Goal: Task Accomplishment & Management: Manage account settings

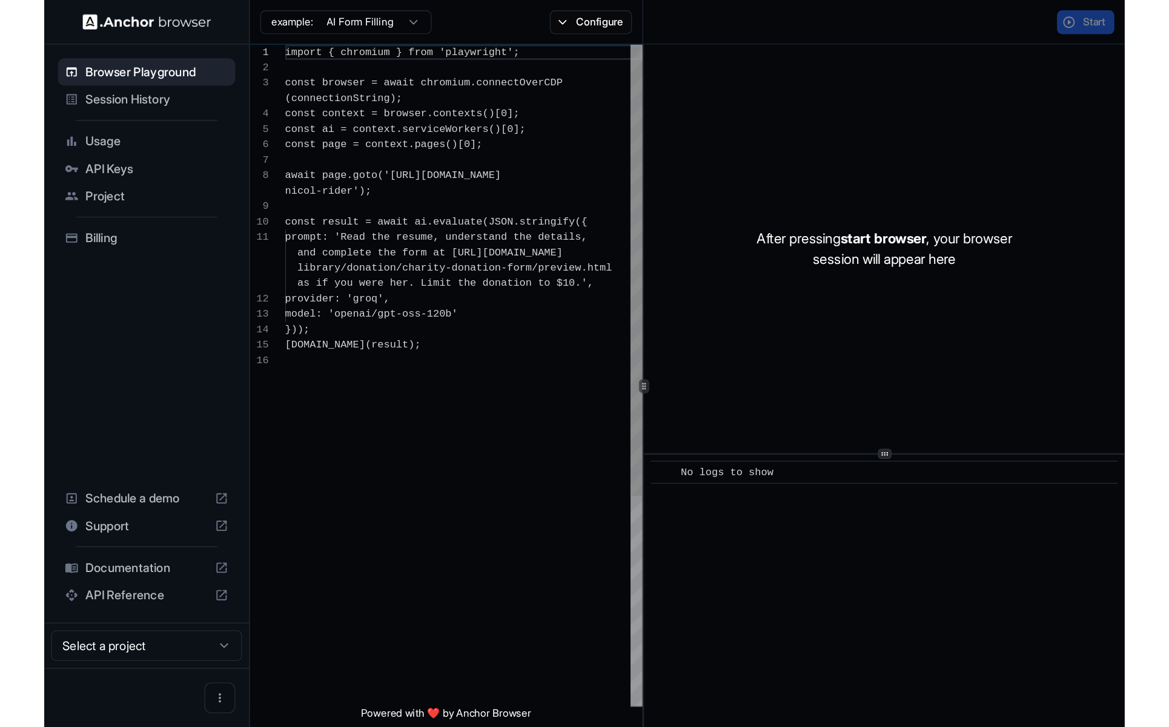
scroll to position [87, 0]
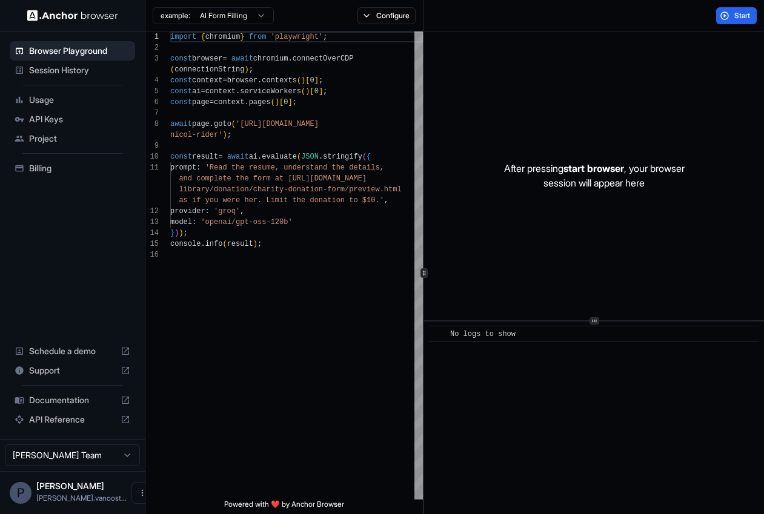
click at [108, 501] on div "P [PERSON_NAME].[PERSON_NAME]..." at bounding box center [72, 492] width 145 height 43
click at [91, 493] on div "[PERSON_NAME].[PERSON_NAME]..." at bounding box center [81, 492] width 90 height 23
click at [131, 491] on button "Open menu" at bounding box center [142, 493] width 22 height 22
click at [271, 455] on div at bounding box center [382, 257] width 764 height 514
click at [41, 113] on span "API Keys" at bounding box center [79, 119] width 101 height 12
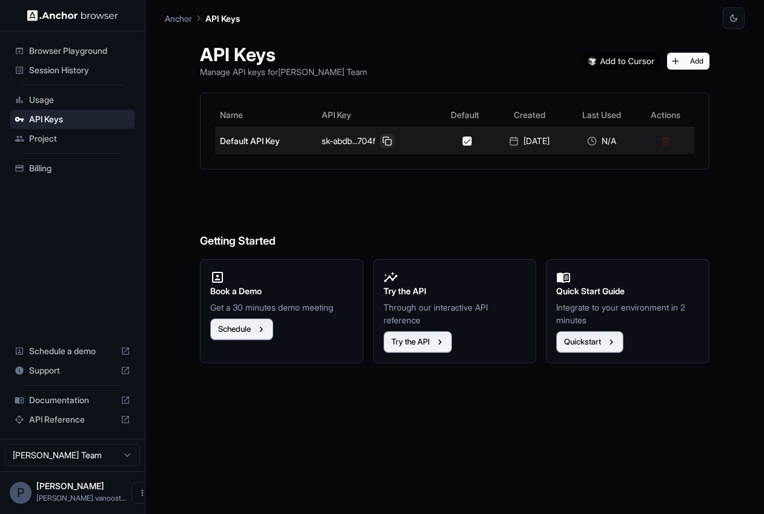
click at [380, 141] on button at bounding box center [387, 141] width 15 height 15
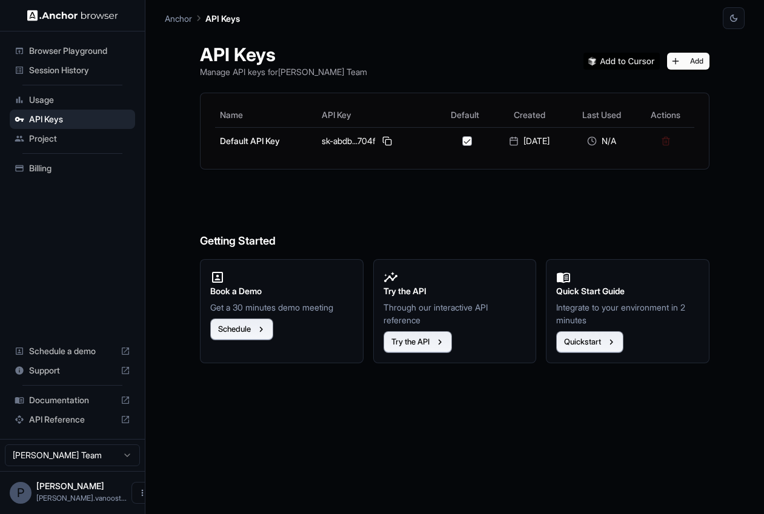
click at [63, 401] on span "Documentation" at bounding box center [72, 400] width 87 height 12
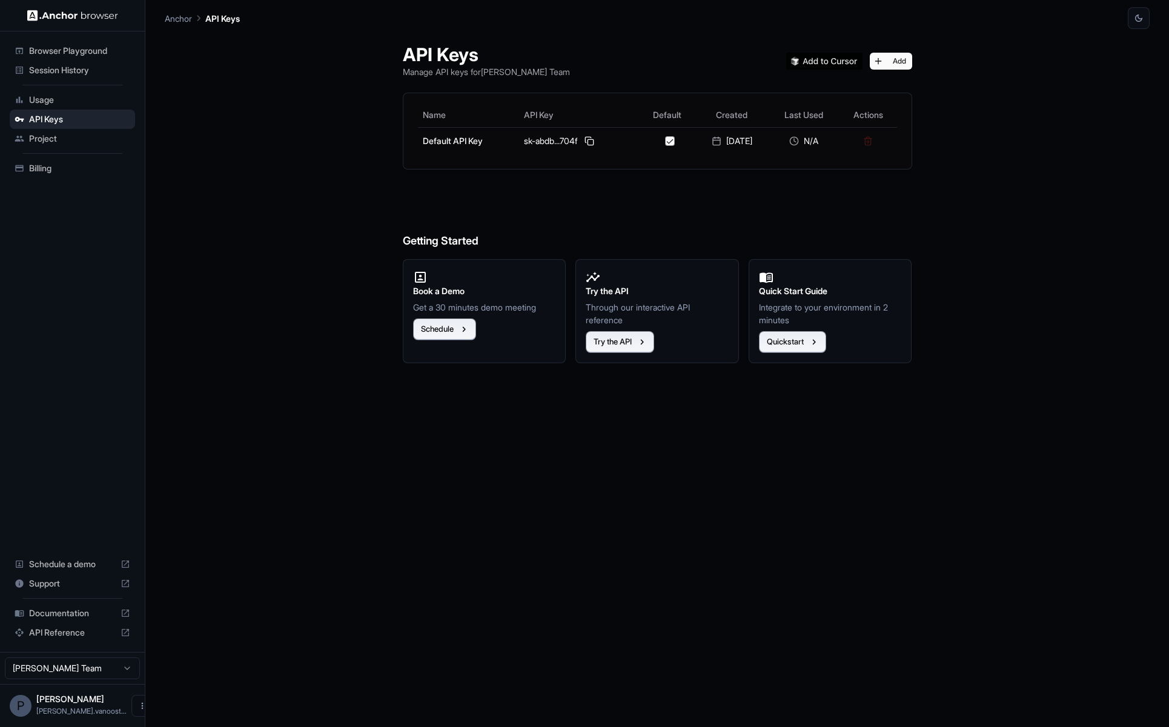
click at [64, 71] on span "Session History" at bounding box center [79, 70] width 101 height 12
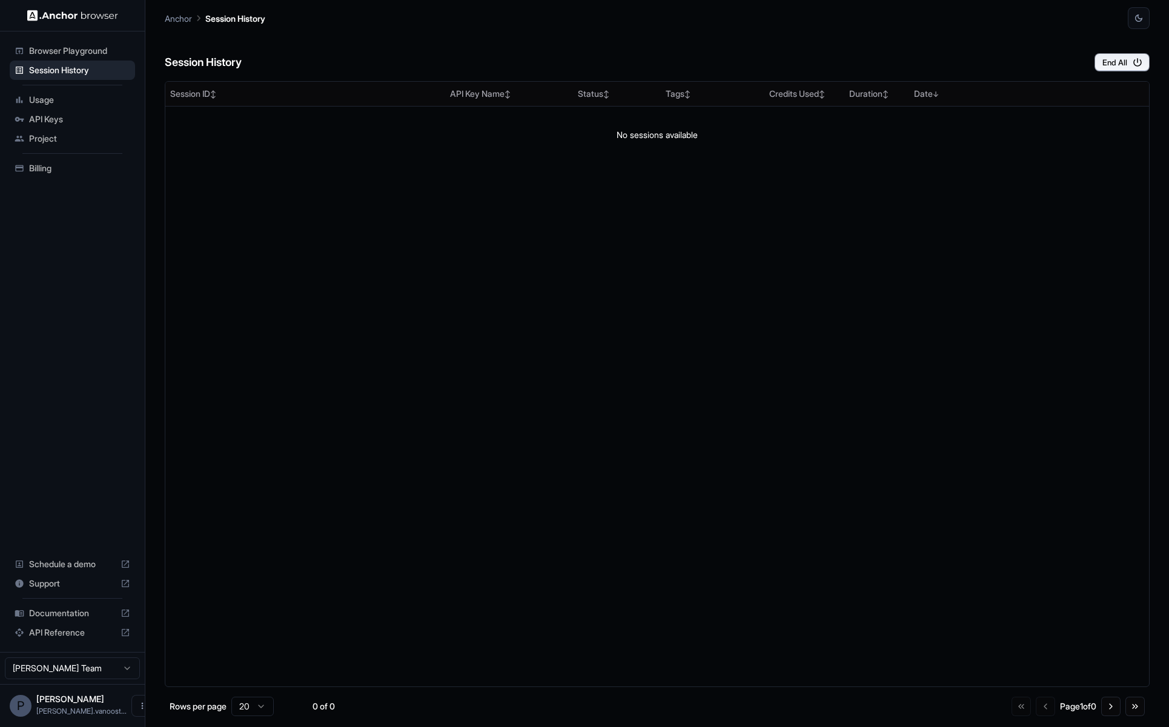
click at [87, 51] on span "Browser Playground" at bounding box center [79, 51] width 101 height 12
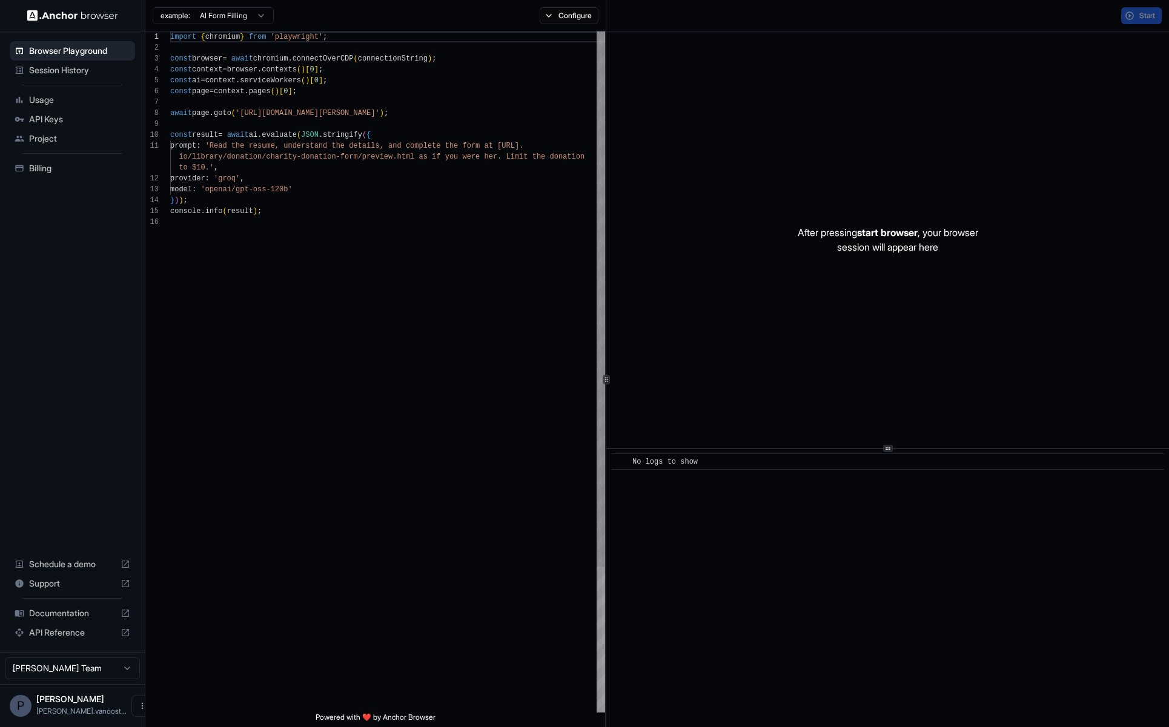
scroll to position [109, 0]
click at [75, 71] on span "Session History" at bounding box center [79, 70] width 101 height 12
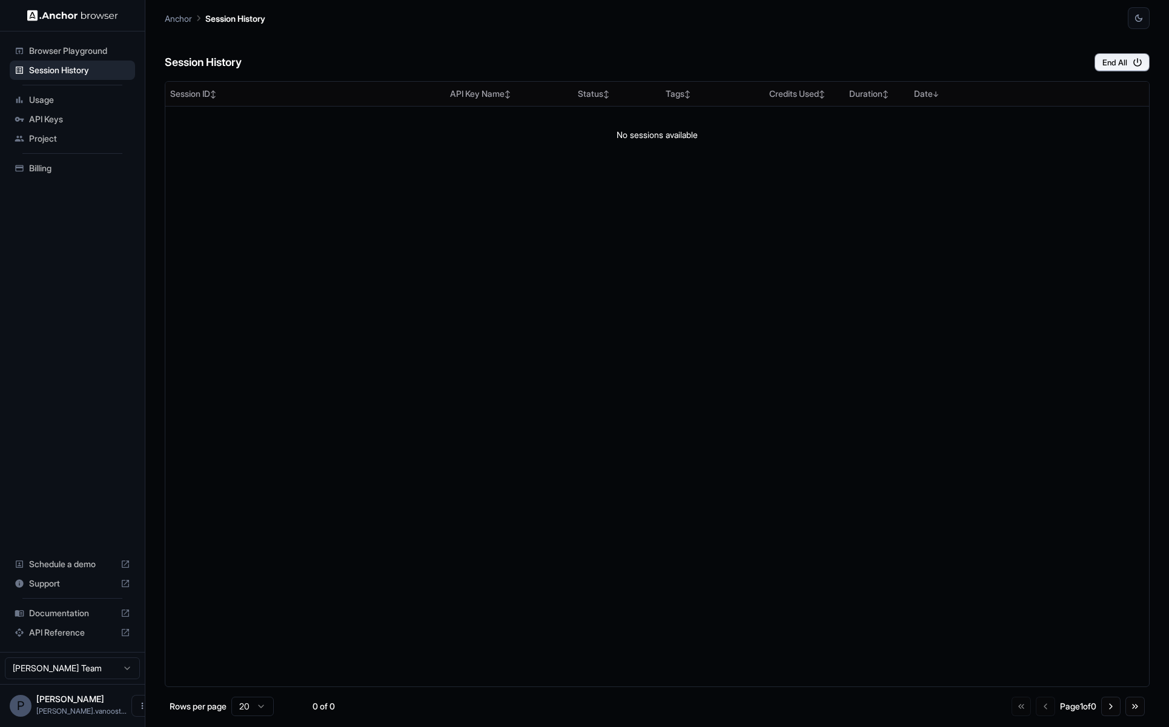
click at [472, 220] on div "Session ID ↕ API Key Name ↕ Status ↕ Tags ↕ Credits Used ↕ Duration ↕ Date ↓ No…" at bounding box center [657, 384] width 985 height 606
click at [59, 118] on span "API Keys" at bounding box center [79, 119] width 101 height 12
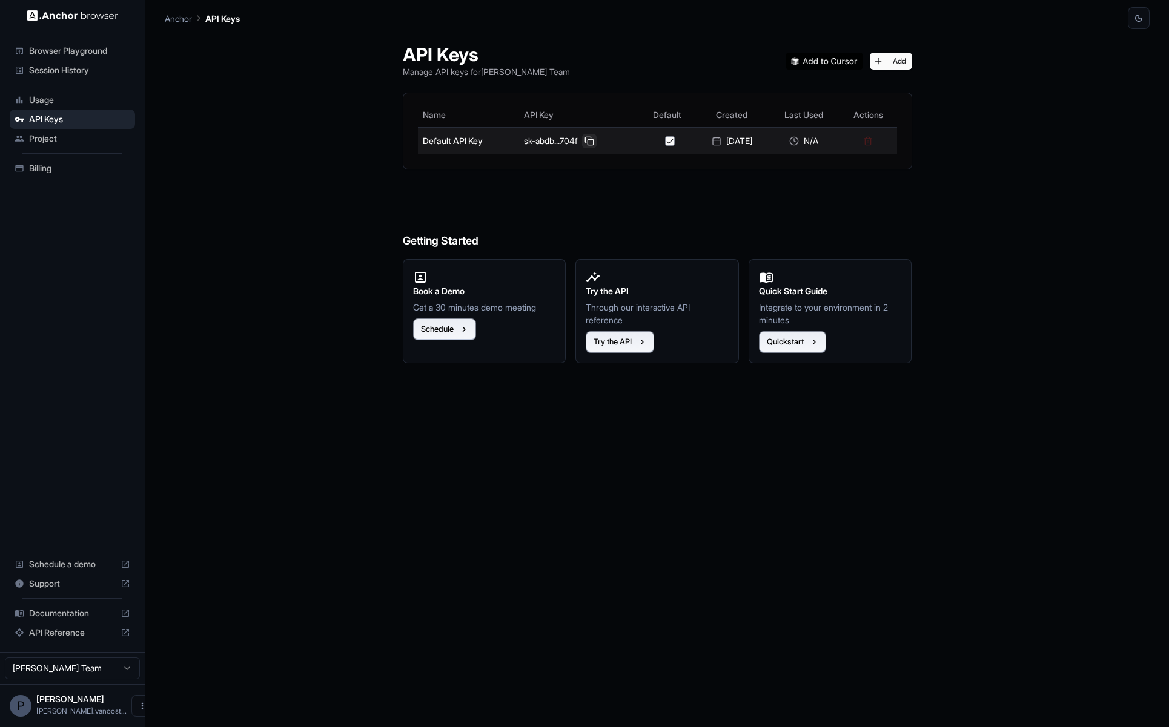
click at [586, 140] on button at bounding box center [589, 141] width 15 height 15
click at [71, 66] on span "Session History" at bounding box center [79, 70] width 101 height 12
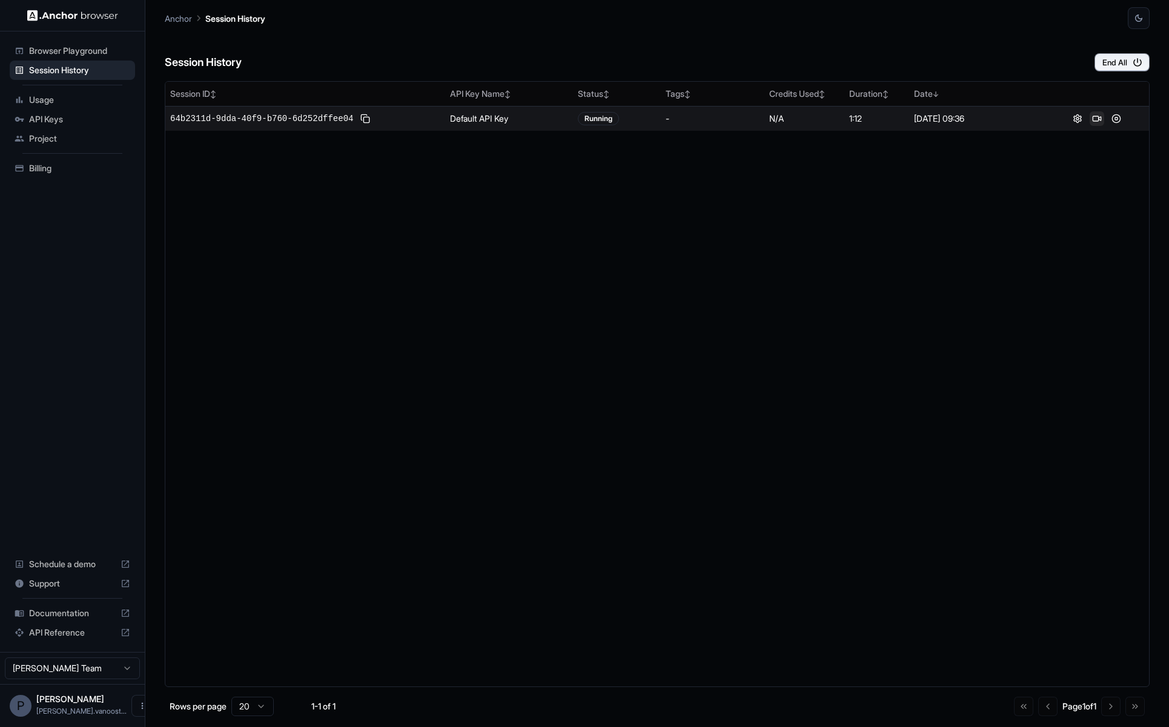
click at [763, 119] on button at bounding box center [1096, 118] width 15 height 15
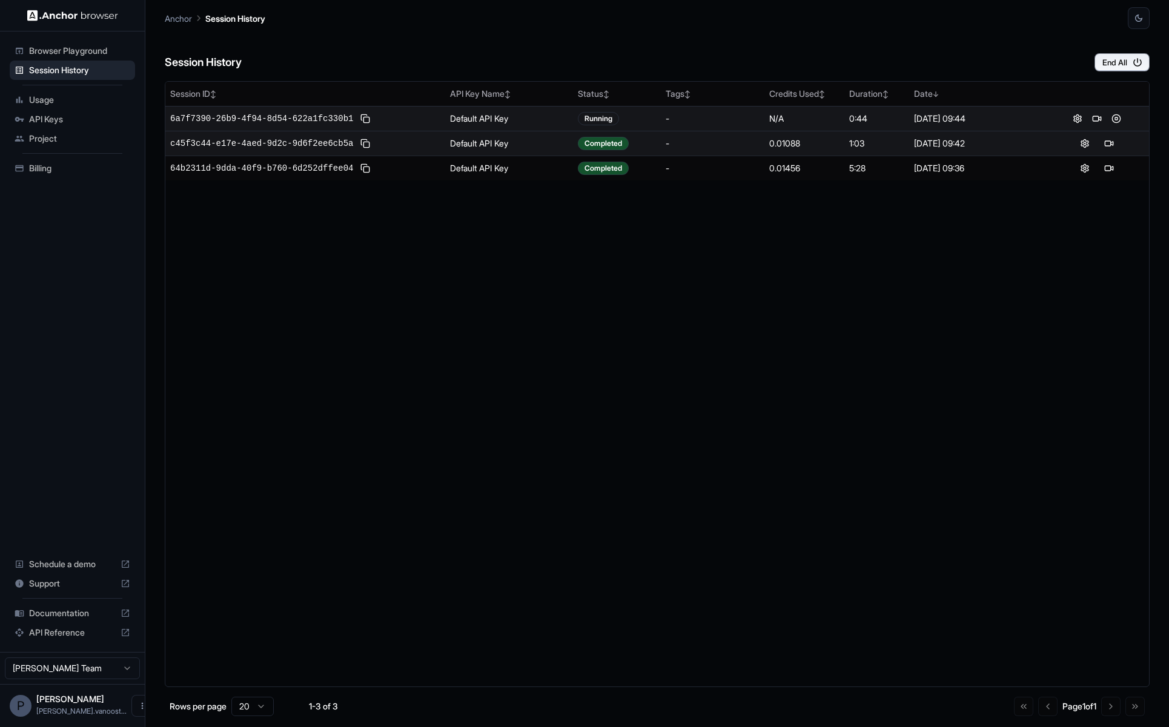
click at [352, 259] on div "Session ID ↕ API Key Name ↕ Status ↕ Tags ↕ Credits Used ↕ Duration ↕ Date ↓ 6a…" at bounding box center [657, 384] width 985 height 606
click at [763, 143] on button at bounding box center [1109, 143] width 15 height 15
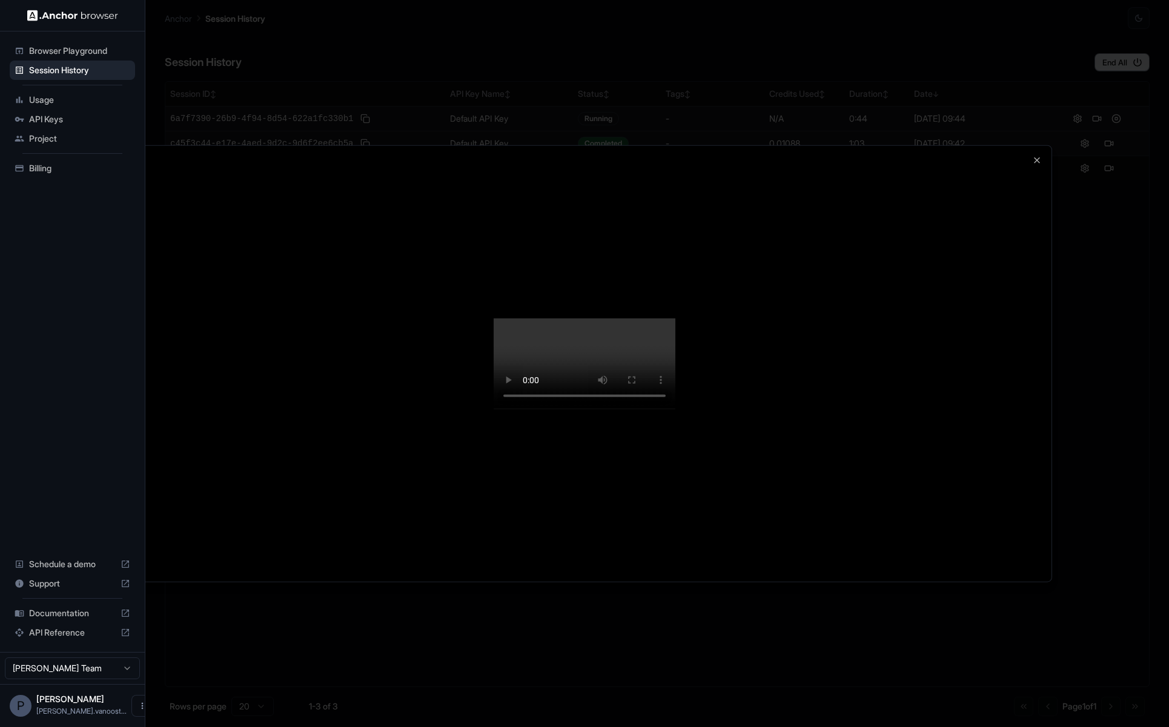
click at [763, 145] on div at bounding box center [584, 363] width 934 height 437
click at [763, 155] on icon "button" at bounding box center [1037, 160] width 10 height 10
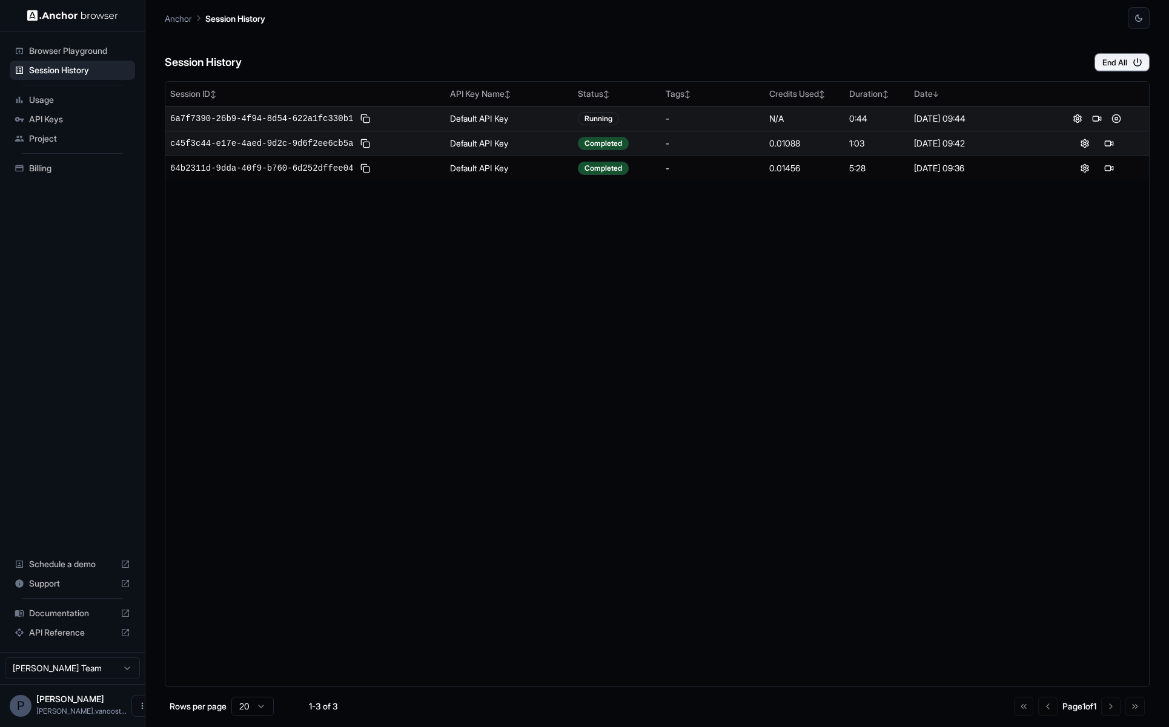
click at [676, 302] on div "Session ID ↕ API Key Name ↕ Status ↕ Tags ↕ Credits Used ↕ Duration ↕ Date ↓ 6a…" at bounding box center [657, 384] width 985 height 606
click at [487, 340] on div "Session ID ↕ API Key Name ↕ Status ↕ Tags ↕ Credits Used ↕ Duration ↕ Date ↓ 6a…" at bounding box center [657, 384] width 985 height 606
click at [746, 258] on div "Session ID ↕ API Key Name ↕ Status ↕ Tags ↕ Credits Used ↕ Duration ↕ Date ↓ 6a…" at bounding box center [657, 384] width 985 height 606
click at [763, 118] on button at bounding box center [1109, 118] width 15 height 15
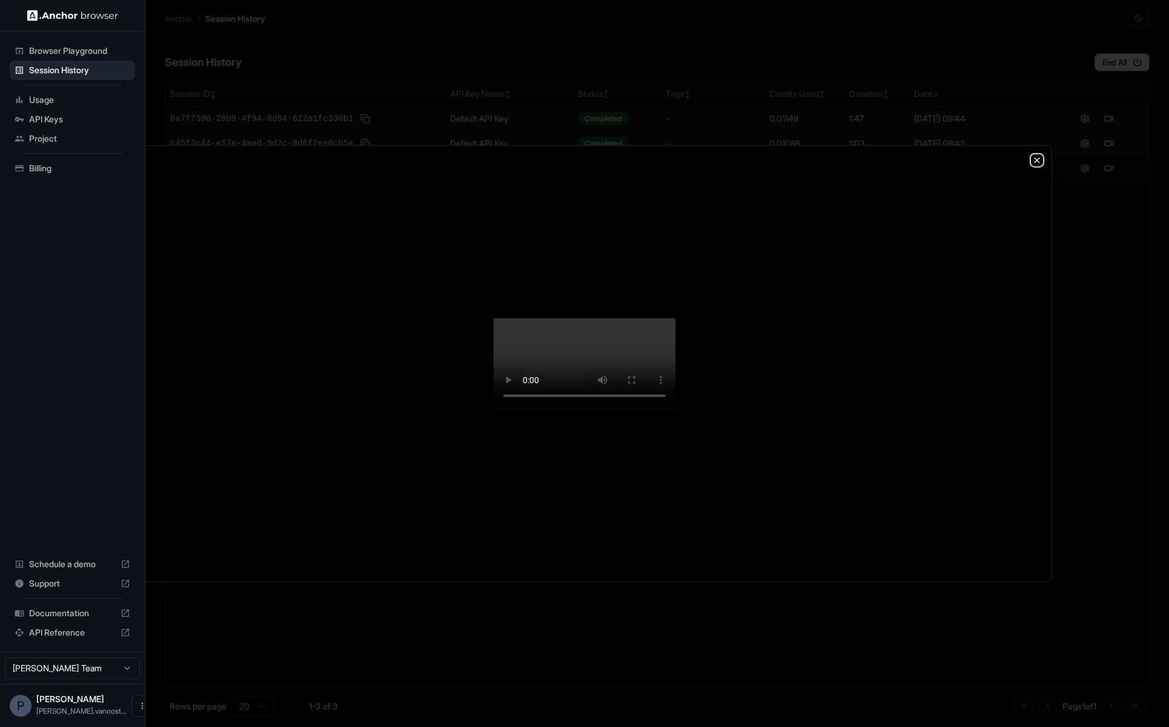
click at [763, 155] on icon "button" at bounding box center [1037, 160] width 10 height 10
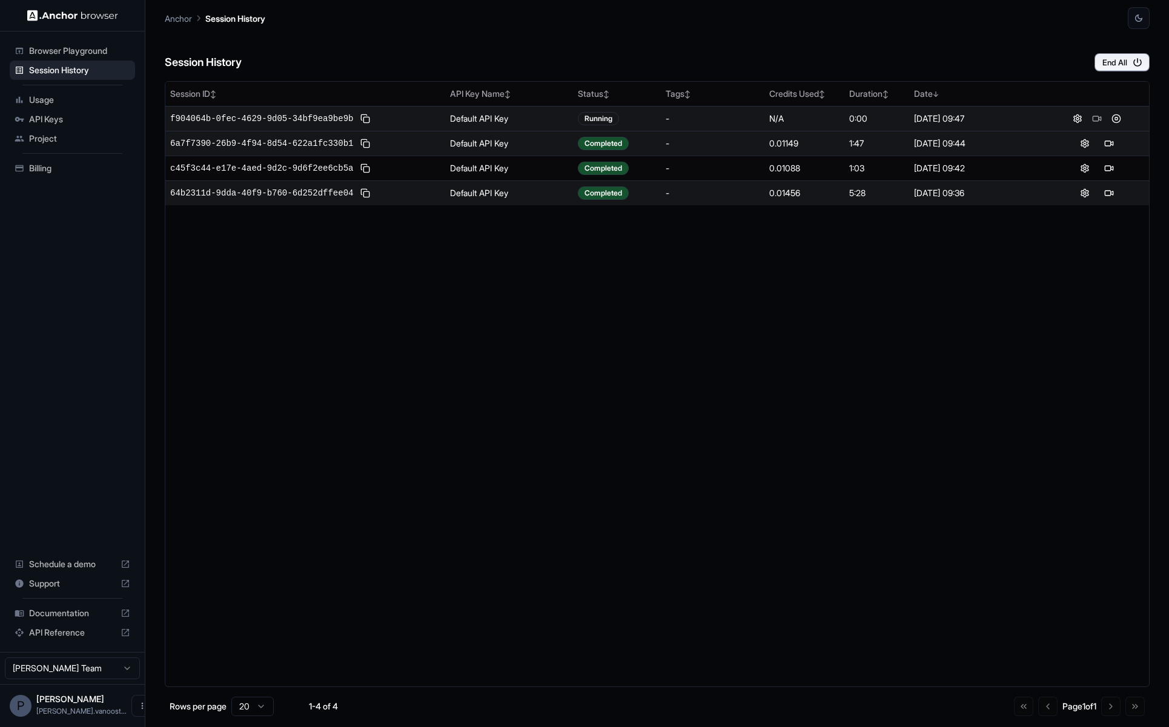
click at [501, 117] on td "Default API Key" at bounding box center [509, 118] width 128 height 25
drag, startPoint x: 577, startPoint y: 121, endPoint x: 1041, endPoint y: 130, distance: 464.6
click at [763, 128] on tr "f904064b-0fec-4629-9d05-34bf9ea9be9b Default API Key Running - N/A 0:00 [DATE] …" at bounding box center [656, 118] width 983 height 25
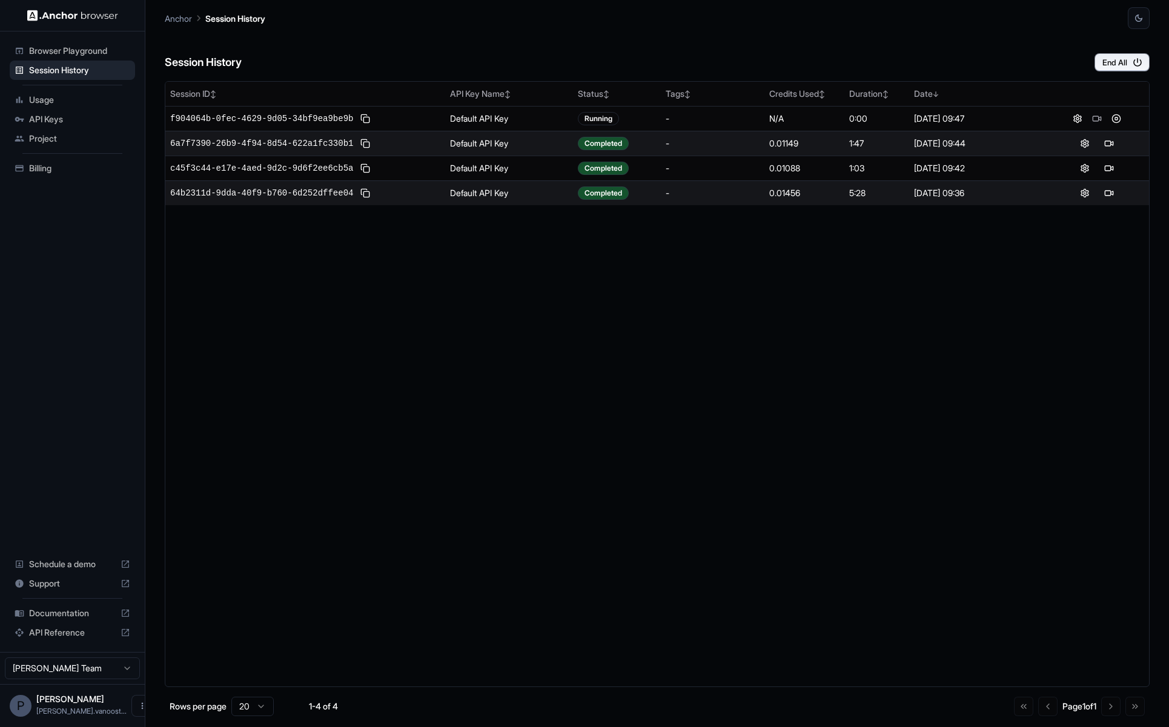
click at [763, 124] on td at bounding box center [1097, 118] width 104 height 25
click at [548, 379] on div "Session ID ↕ API Key Name ↕ Status ↕ Tags ↕ Credits Used ↕ Duration ↕ Date ↓ f9…" at bounding box center [657, 384] width 985 height 606
click at [763, 389] on div "Session ID ↕ API Key Name ↕ Status ↕ Tags ↕ Credits Used ↕ Duration ↕ Date ↓ f9…" at bounding box center [657, 384] width 985 height 606
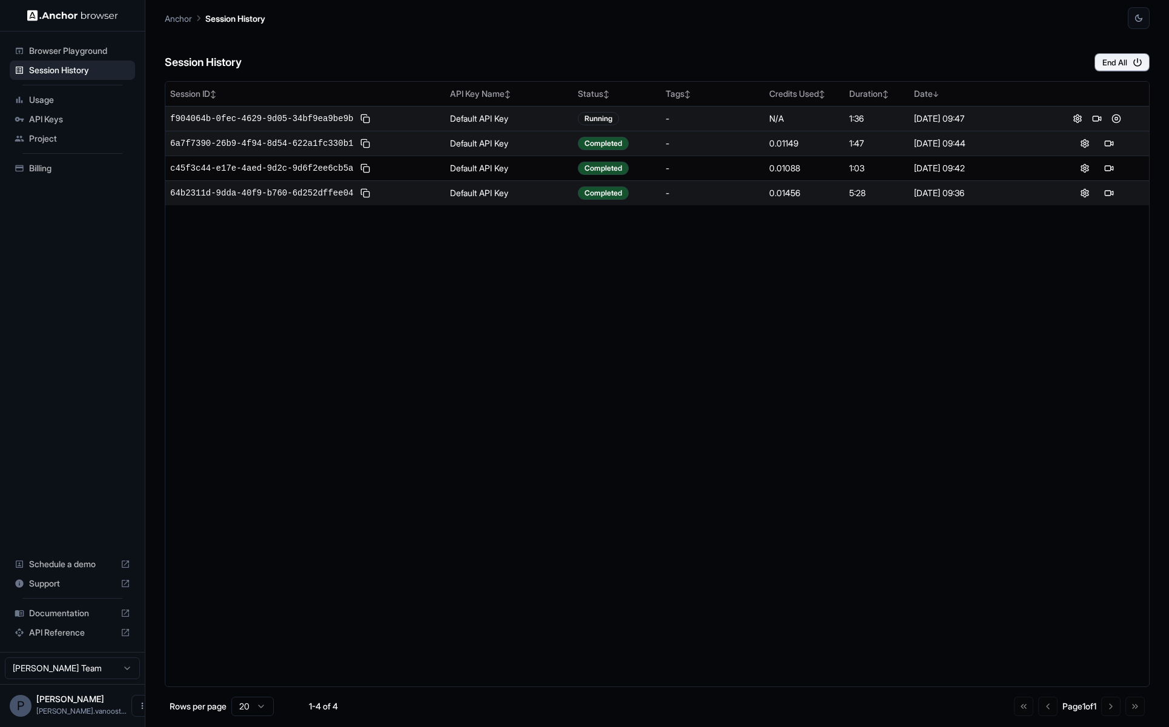
drag, startPoint x: 868, startPoint y: 113, endPoint x: 883, endPoint y: 108, distance: 15.1
click at [763, 108] on tr "f904064b-0fec-4629-9d05-34bf9ea9be9b Default API Key Running - N/A 1:36 [DATE] …" at bounding box center [656, 118] width 983 height 25
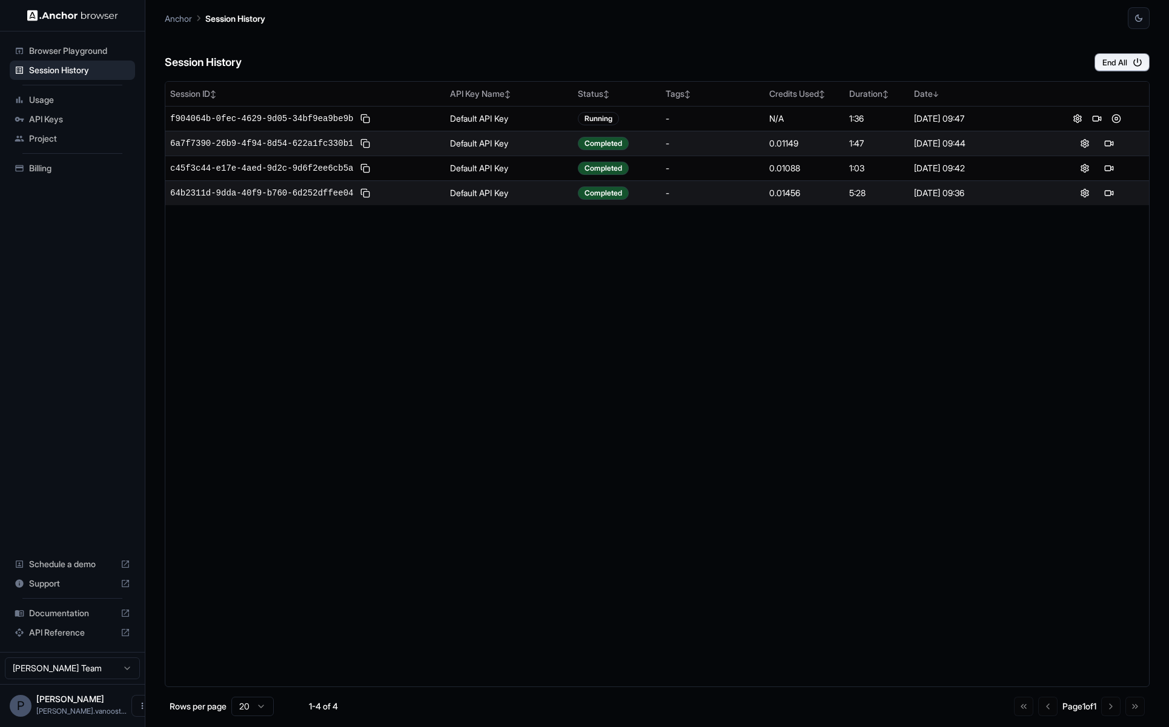
drag, startPoint x: 839, startPoint y: 219, endPoint x: 851, endPoint y: 196, distance: 26.5
click at [763, 219] on div "Session ID ↕ API Key Name ↕ Status ↕ Tags ↕ Credits Used ↕ Duration ↕ Date ↓ f9…" at bounding box center [657, 384] width 985 height 606
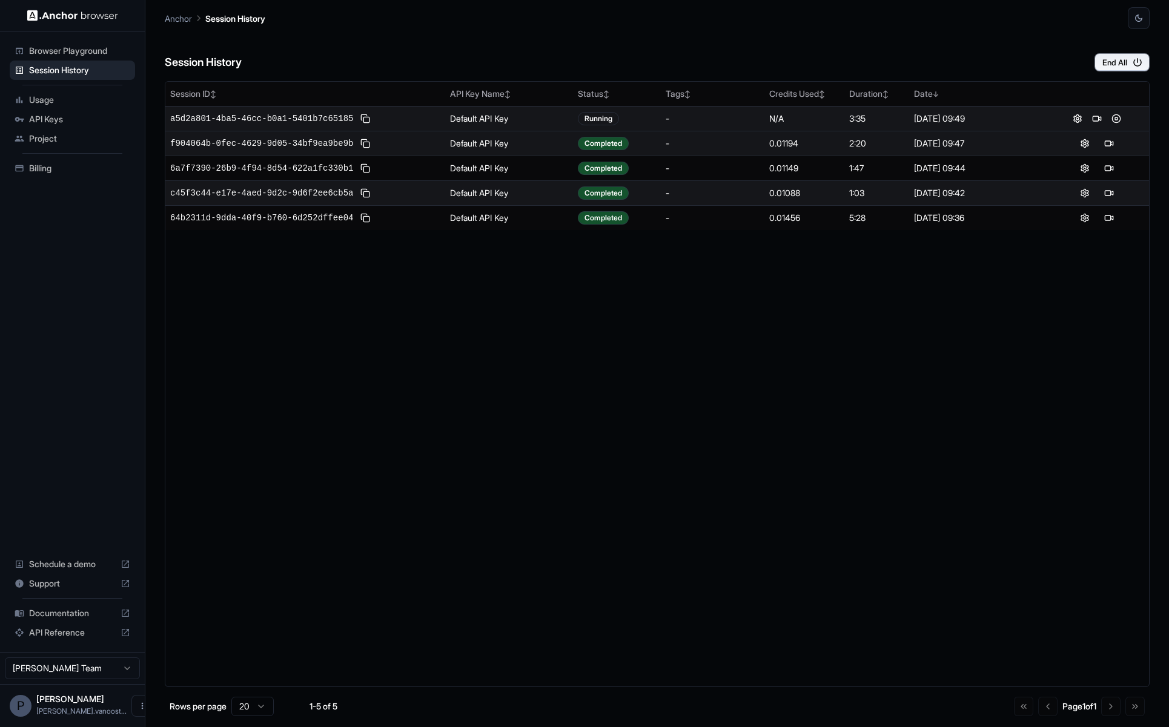
click at [763, 120] on div "3:35" at bounding box center [876, 119] width 55 height 12
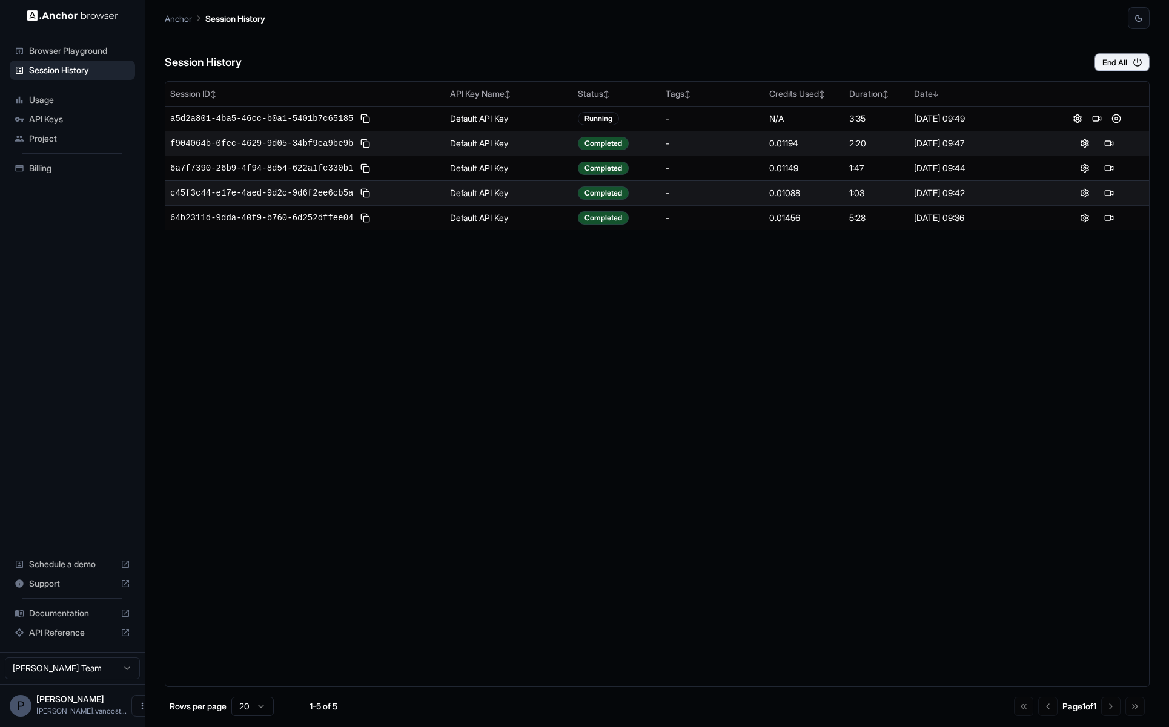
click at [49, 145] on div "Project" at bounding box center [72, 138] width 125 height 19
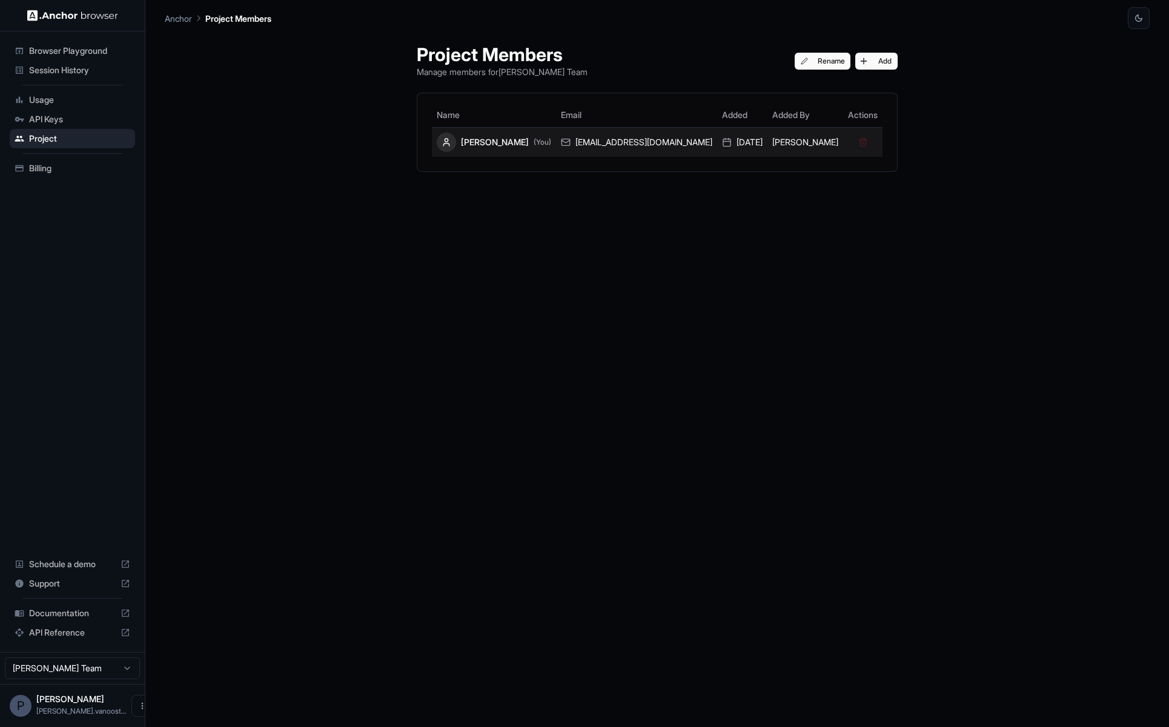
click at [515, 141] on div "[PERSON_NAME] (You)" at bounding box center [494, 142] width 114 height 19
click at [456, 143] on div at bounding box center [446, 142] width 19 height 19
click at [23, 105] on div "Usage" at bounding box center [72, 99] width 125 height 19
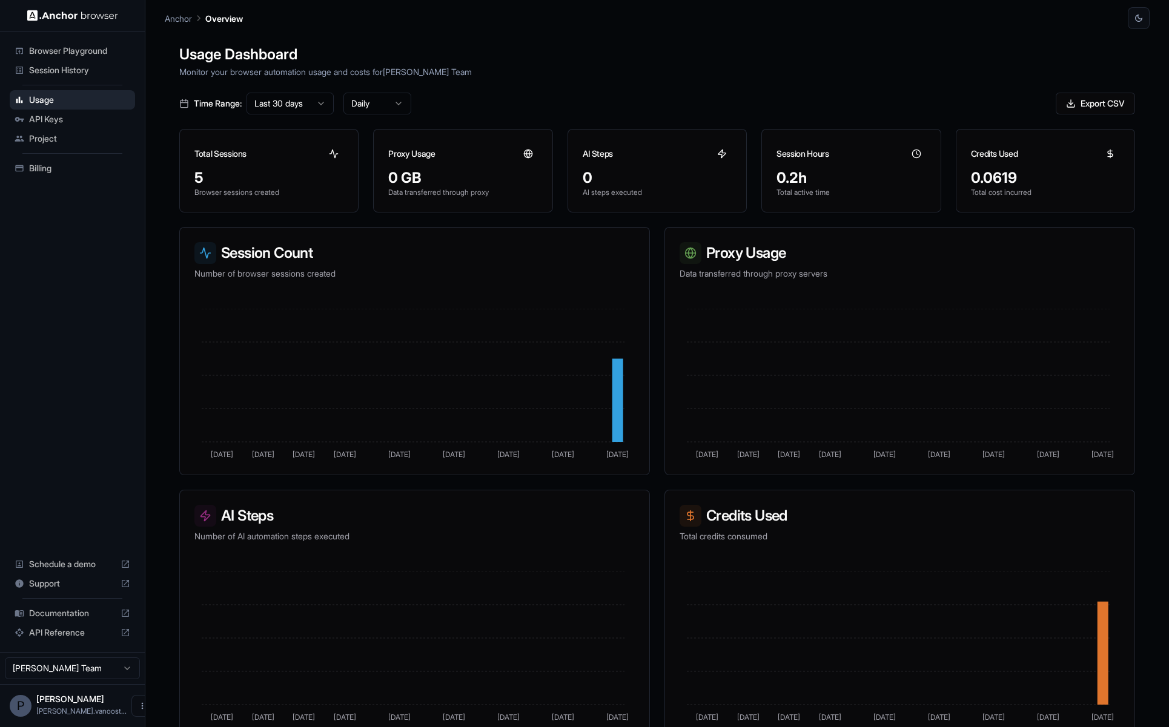
click at [70, 122] on span "API Keys" at bounding box center [79, 119] width 101 height 12
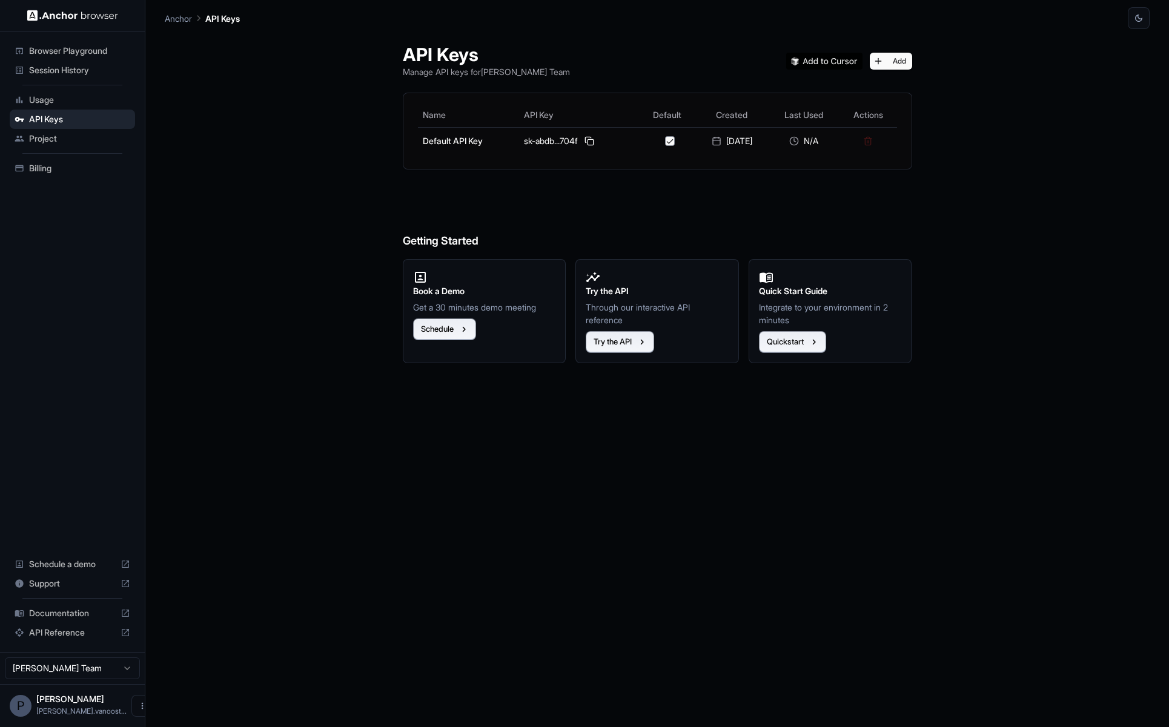
click at [50, 141] on span "Project" at bounding box center [79, 139] width 101 height 12
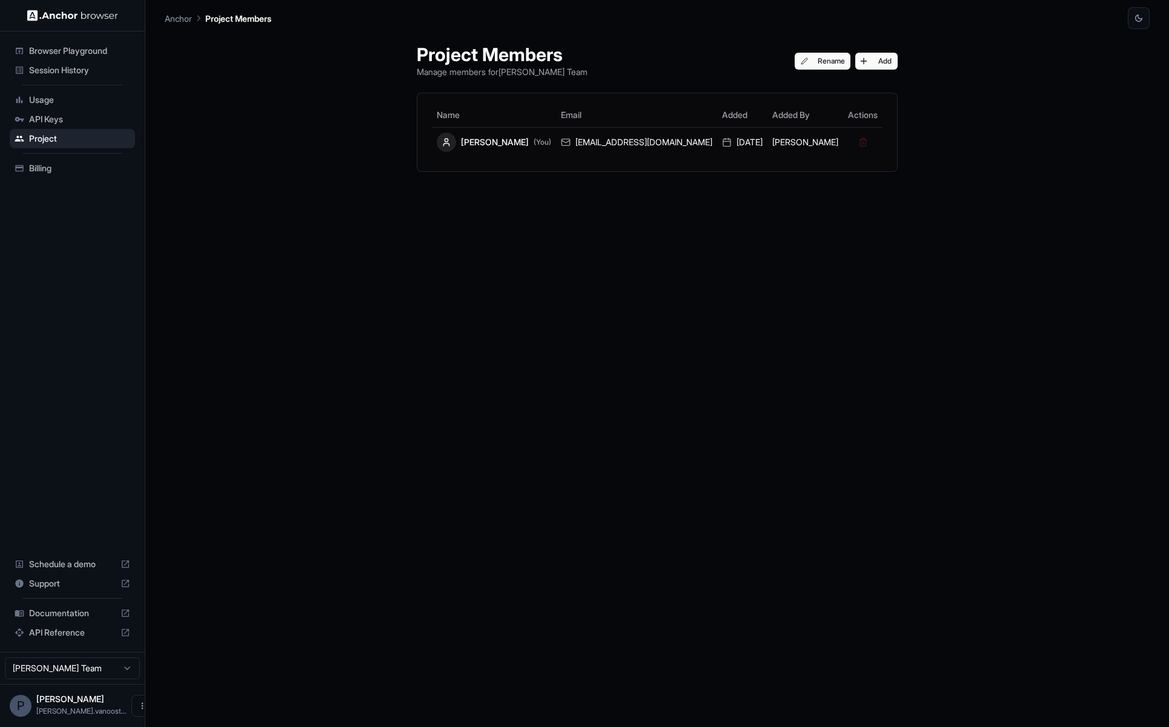
click at [55, 94] on span "Usage" at bounding box center [79, 100] width 101 height 12
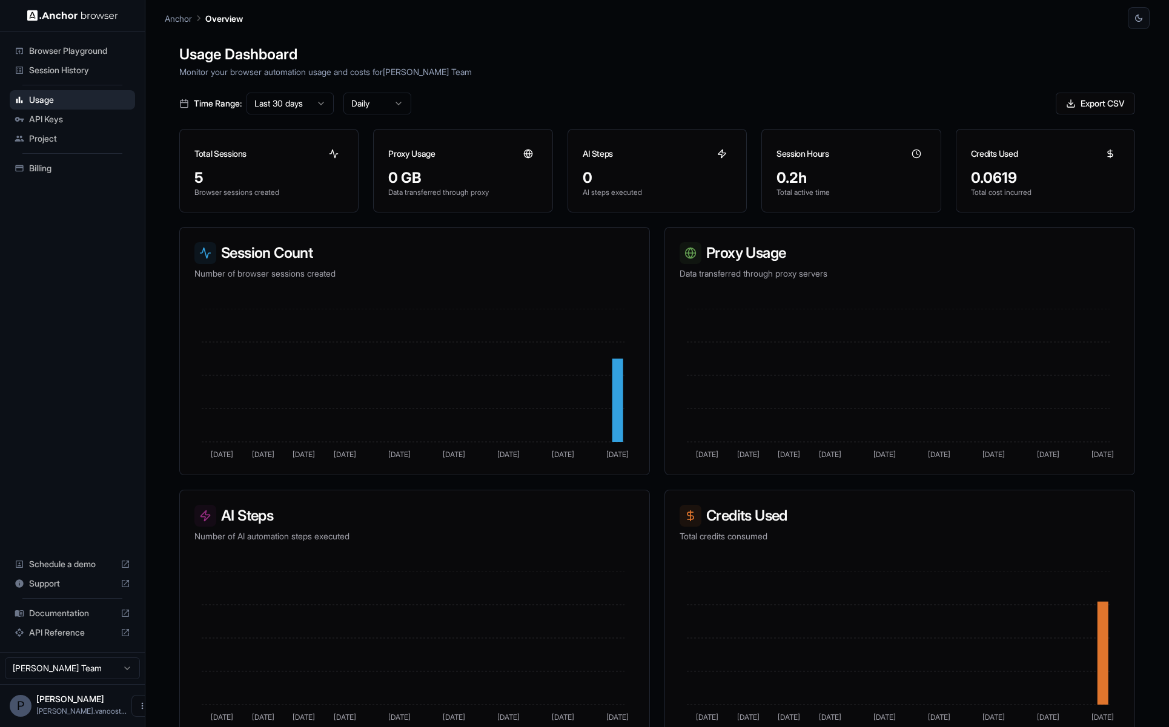
click at [77, 67] on span "Session History" at bounding box center [79, 70] width 101 height 12
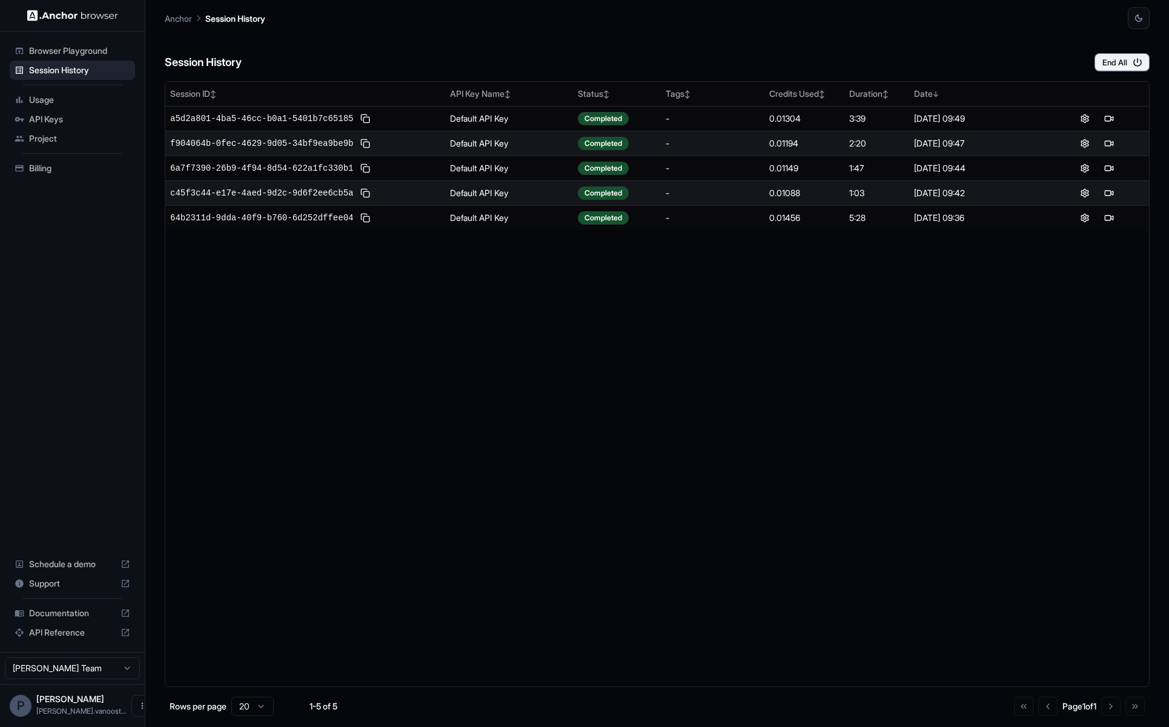
click at [56, 163] on span "Billing" at bounding box center [79, 168] width 101 height 12
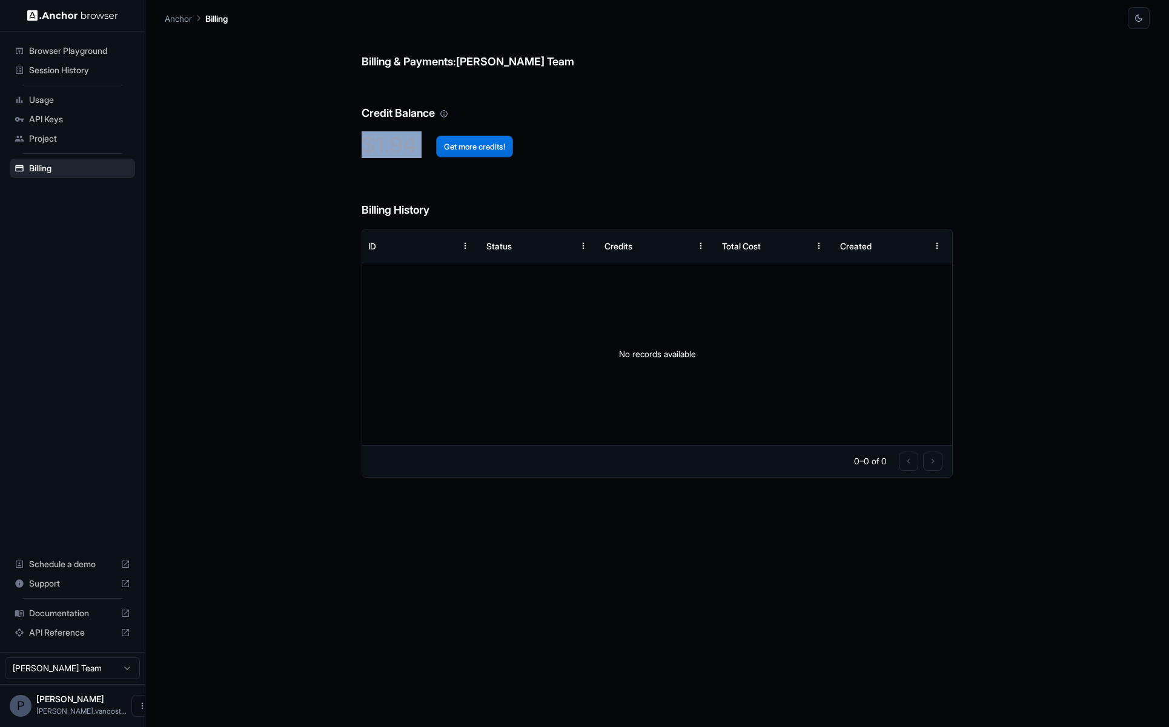
drag, startPoint x: 349, startPoint y: 143, endPoint x: 436, endPoint y: 143, distance: 86.6
click at [436, 143] on div "Billing & Payments: [PERSON_NAME] Team Credit Balance $1.94 Get more credits! B…" at bounding box center [657, 378] width 985 height 698
click at [392, 189] on h6 "Billing History" at bounding box center [657, 198] width 591 height 42
click at [480, 146] on button "Get more credits!" at bounding box center [474, 147] width 77 height 22
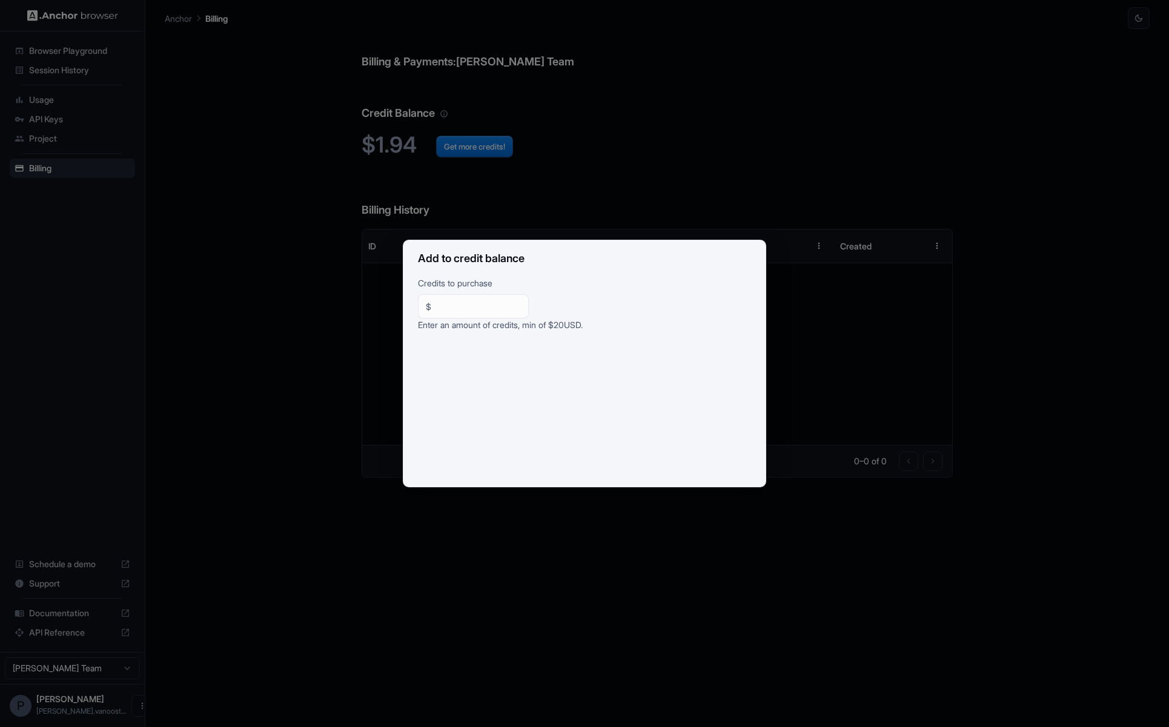
click at [443, 514] on div "Add to credit balance Credits to purchase $ ** ​ Enter an amount of credits, mi…" at bounding box center [584, 363] width 1169 height 727
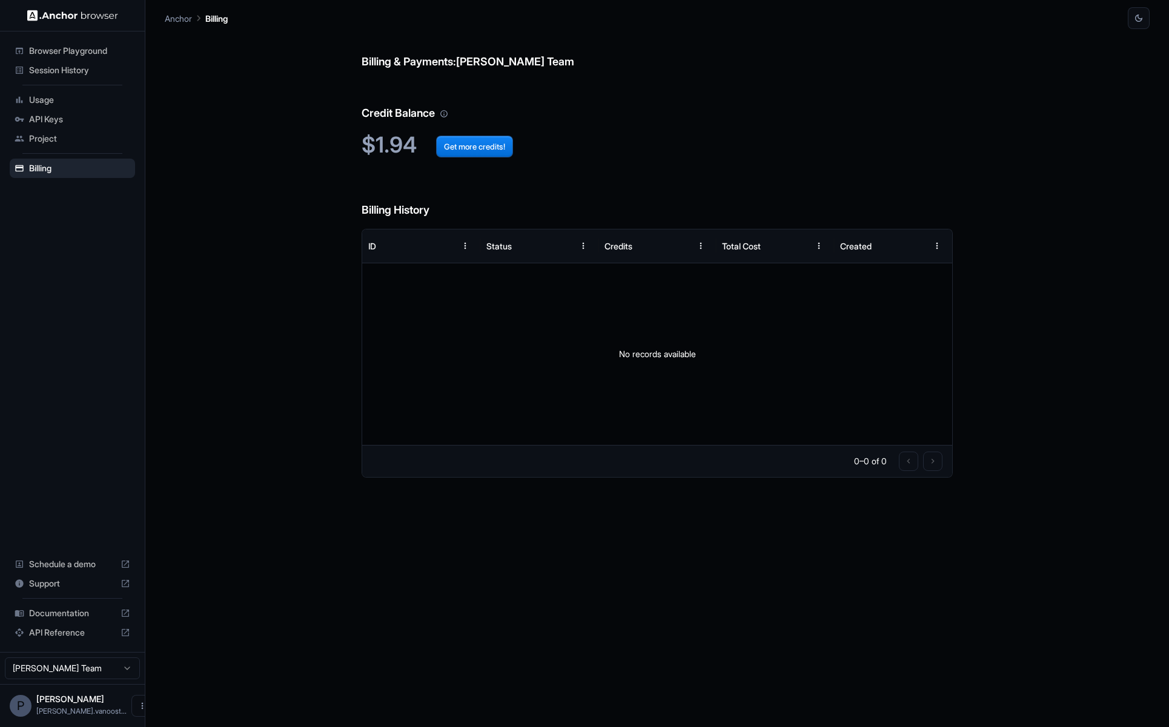
click at [76, 76] on div "Session History" at bounding box center [72, 70] width 125 height 19
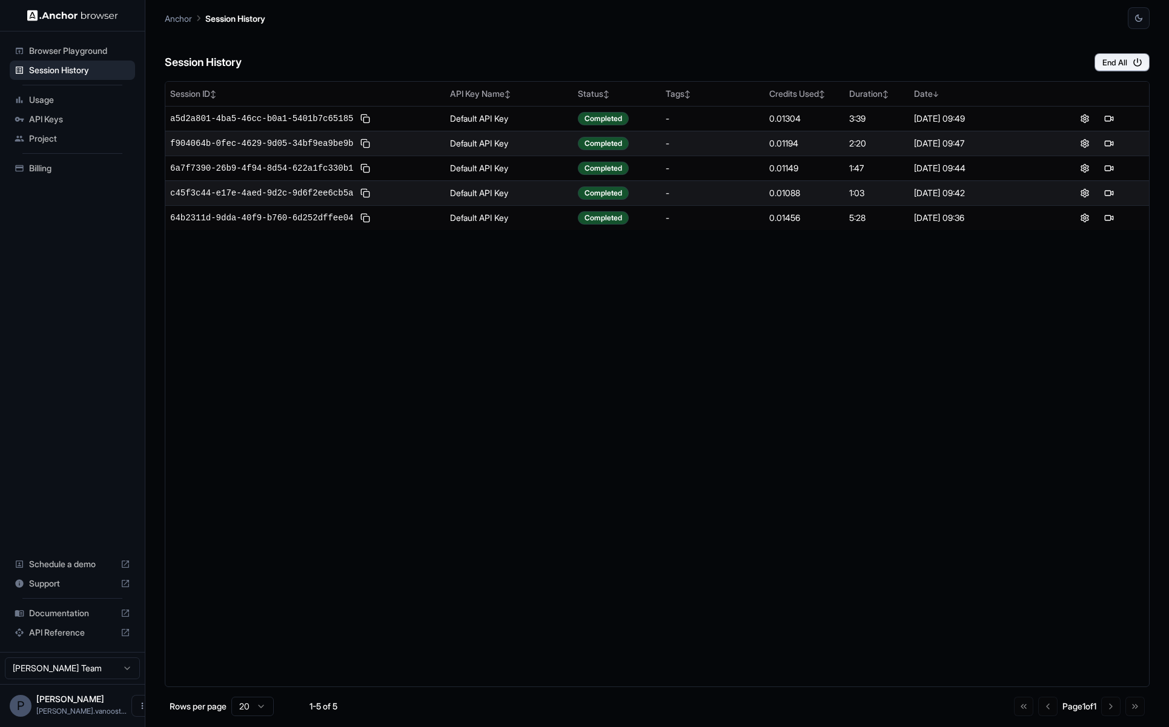
click at [94, 91] on div "Usage" at bounding box center [72, 99] width 125 height 19
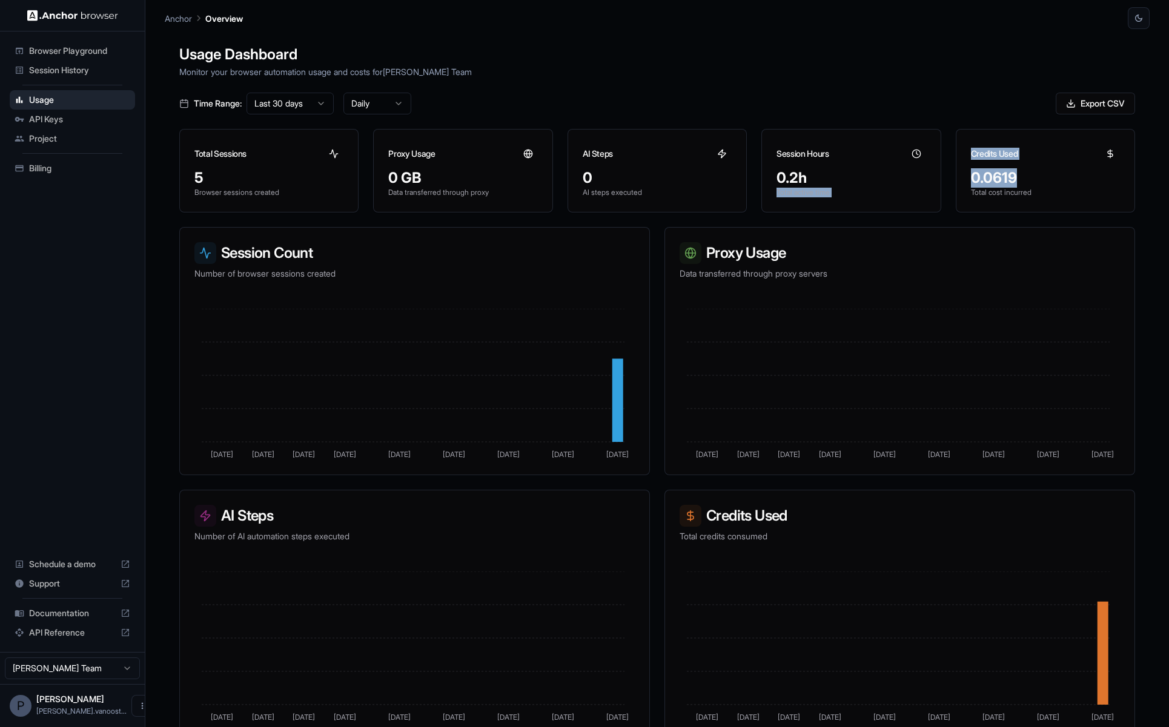
drag, startPoint x: 1036, startPoint y: 177, endPoint x: 929, endPoint y: 168, distance: 107.0
click at [763, 168] on div "Total Sessions 5 Browser sessions created Proxy Usage 0 GB Data transferred thr…" at bounding box center [657, 171] width 956 height 84
click at [763, 108] on div "Time Range: Last 30 days Daily Export CSV" at bounding box center [657, 104] width 956 height 22
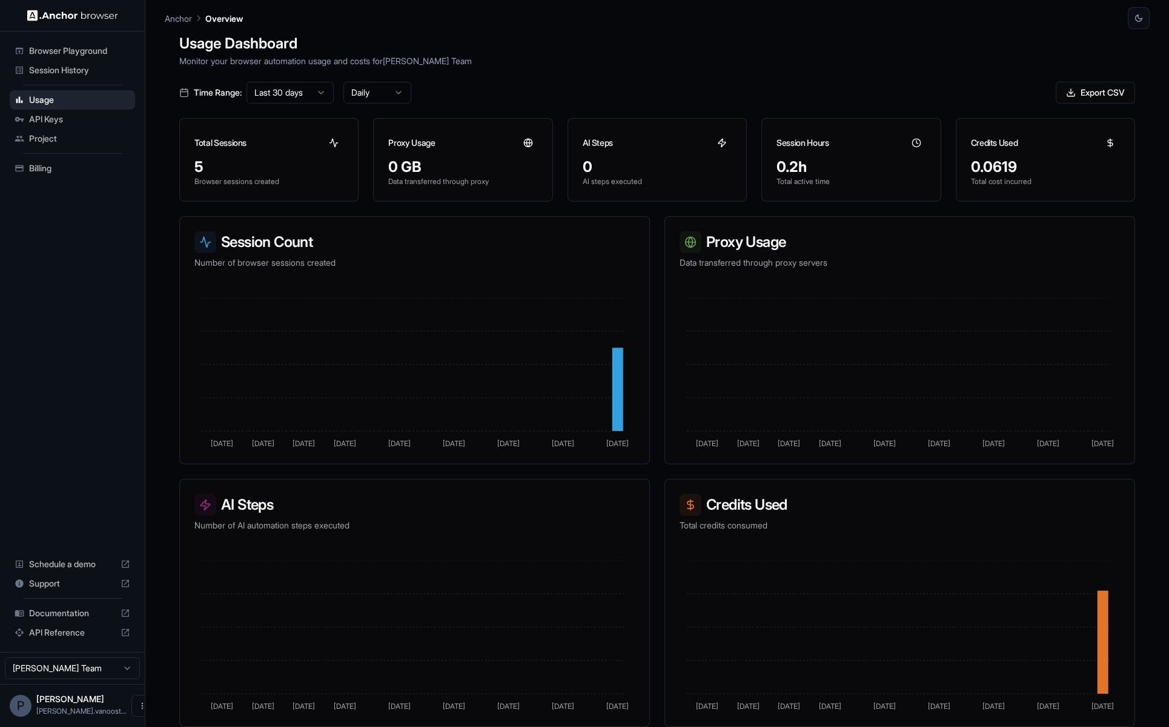
click at [50, 165] on span "Billing" at bounding box center [79, 168] width 101 height 12
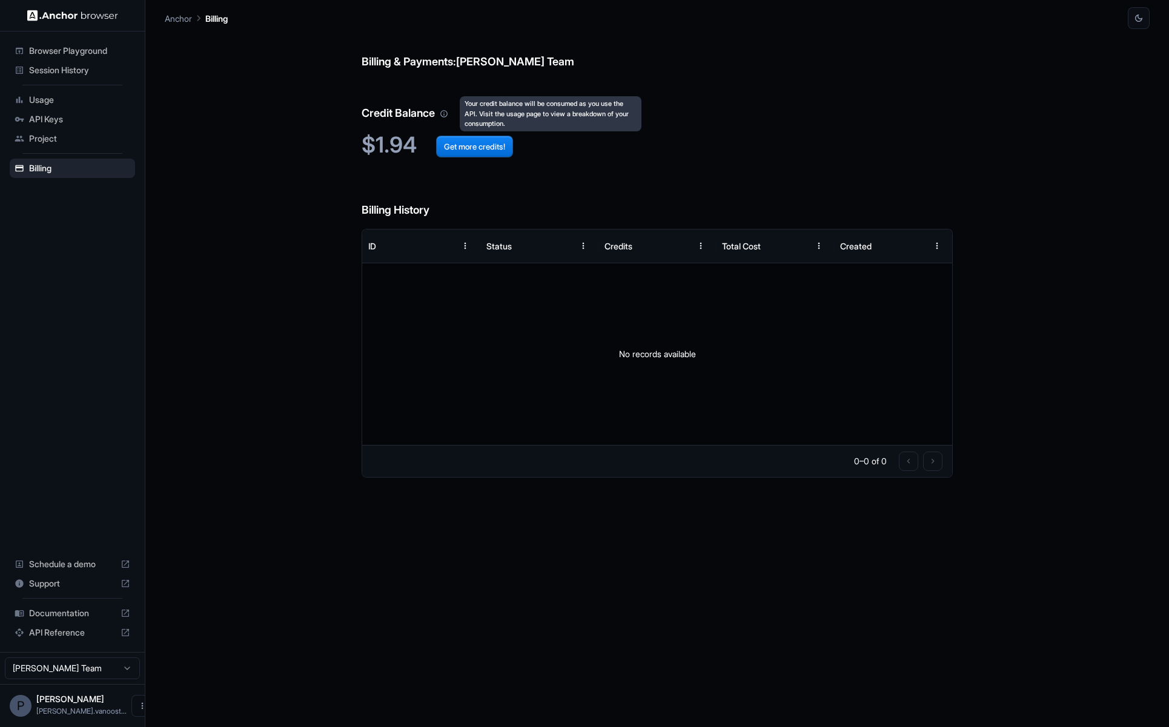
click at [446, 114] on icon "Your credit balance will be consumed as you use the API. Visit the usage page t…" at bounding box center [443, 113] width 7 height 7
click at [39, 97] on span "Usage" at bounding box center [79, 100] width 101 height 12
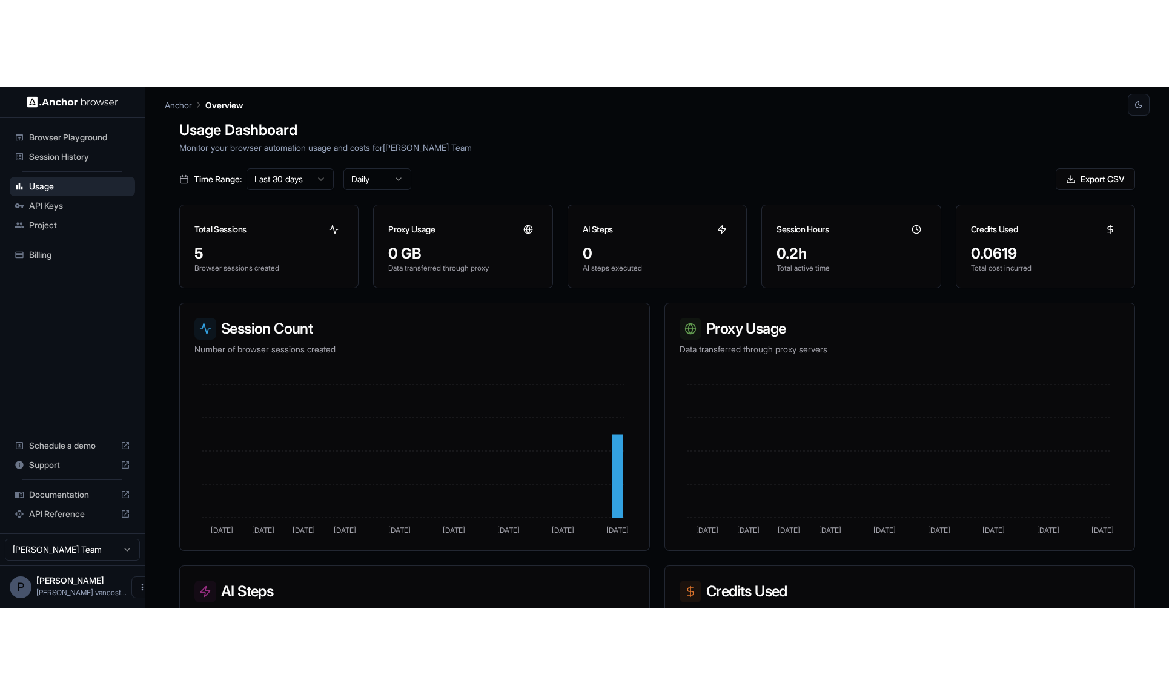
scroll to position [11, 0]
